Goal: Task Accomplishment & Management: Use online tool/utility

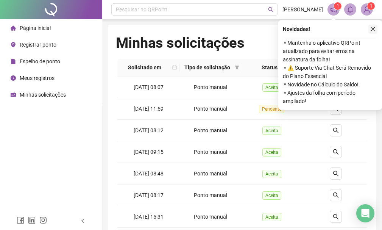
click at [375, 28] on icon "close" at bounding box center [372, 28] width 5 height 5
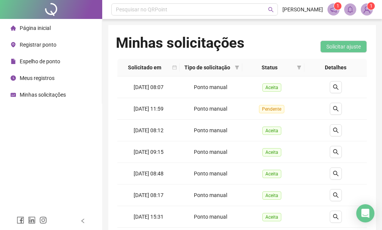
click at [59, 44] on li "Registrar ponto" at bounding box center [51, 44] width 99 height 15
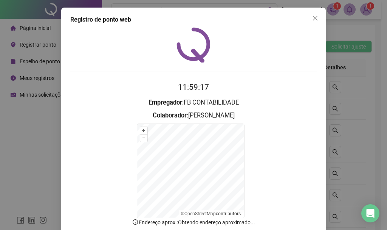
scroll to position [47, 0]
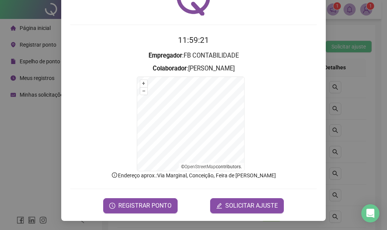
click at [221, 53] on form "11:59:21 Empregador : FB CONTABILIDADE Colaborador : [PERSON_NAME] + – ⇧ › © Op…" at bounding box center [193, 123] width 247 height 179
click at [138, 203] on span "REGISTRAR PONTO" at bounding box center [144, 205] width 53 height 9
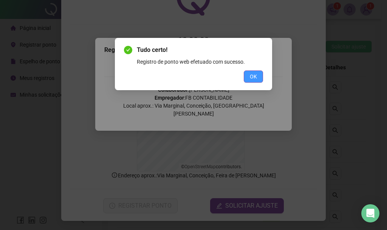
click at [250, 75] on span "OK" at bounding box center [253, 76] width 7 height 8
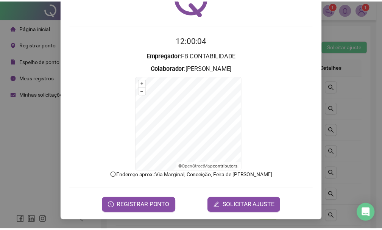
scroll to position [0, 0]
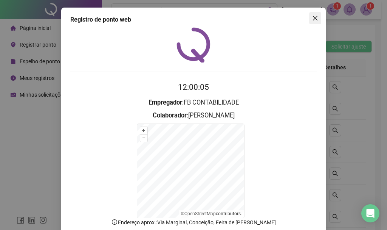
click at [313, 17] on icon "close" at bounding box center [315, 18] width 5 height 5
